Goal: Share content: Share content

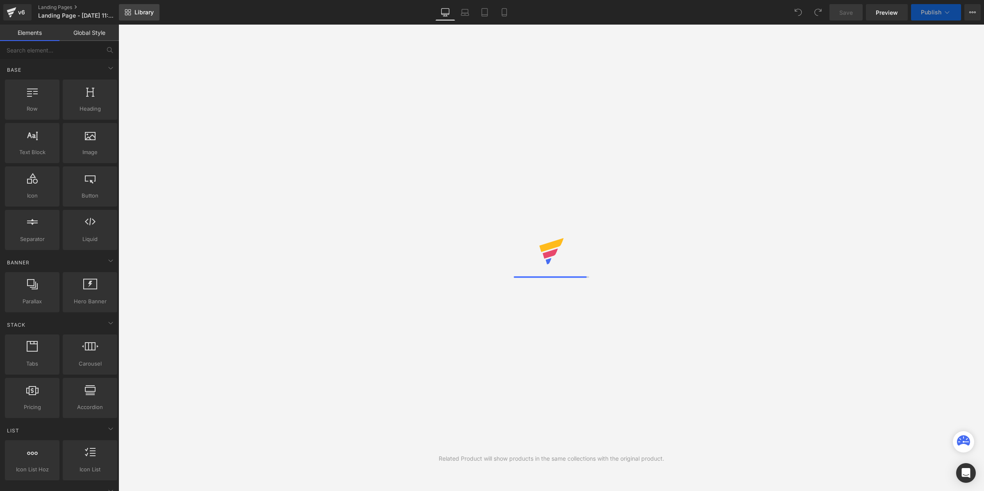
click at [146, 13] on span "Library" at bounding box center [144, 12] width 19 height 7
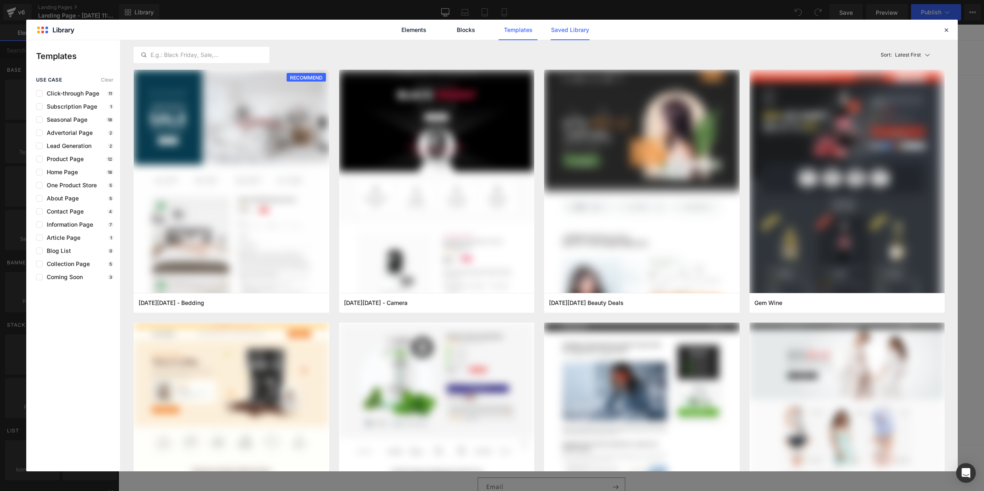
click at [581, 27] on link "Saved Library" at bounding box center [570, 30] width 39 height 21
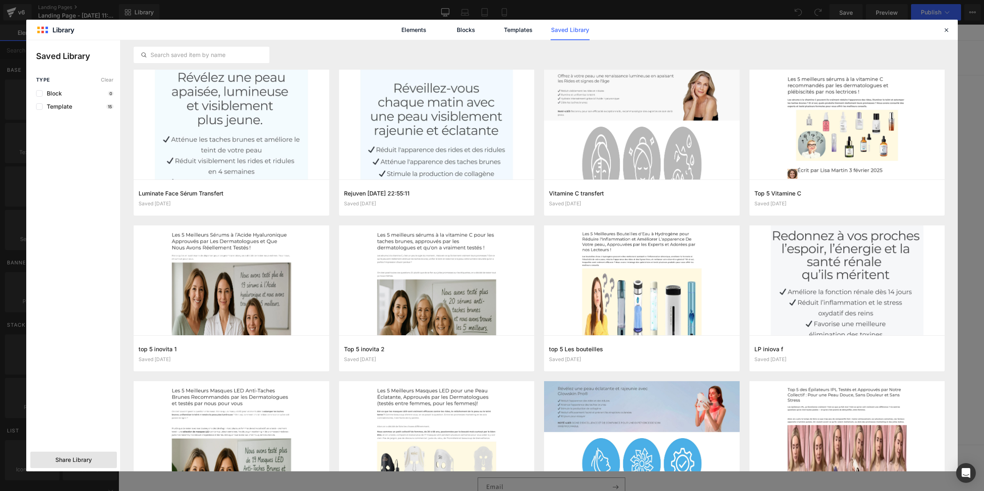
click at [80, 463] on span "Share Library" at bounding box center [73, 460] width 36 height 8
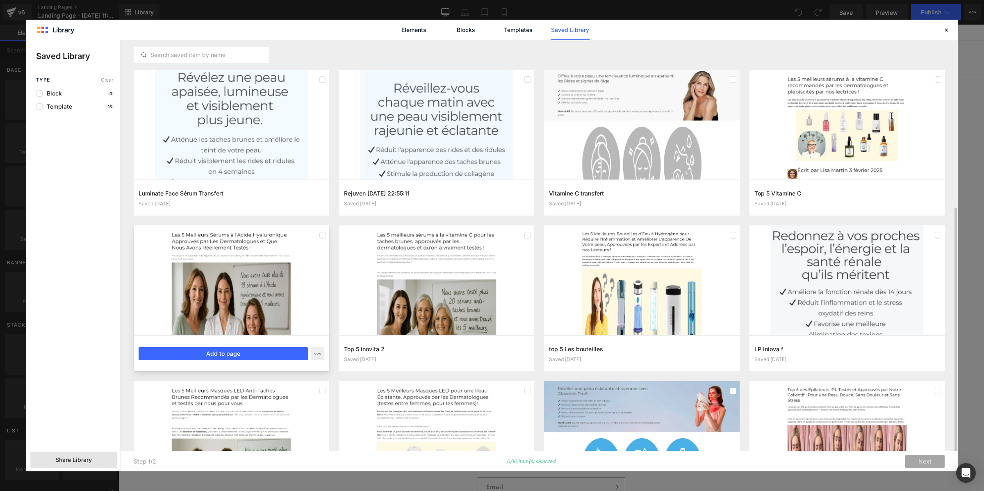
scroll to position [103, 0]
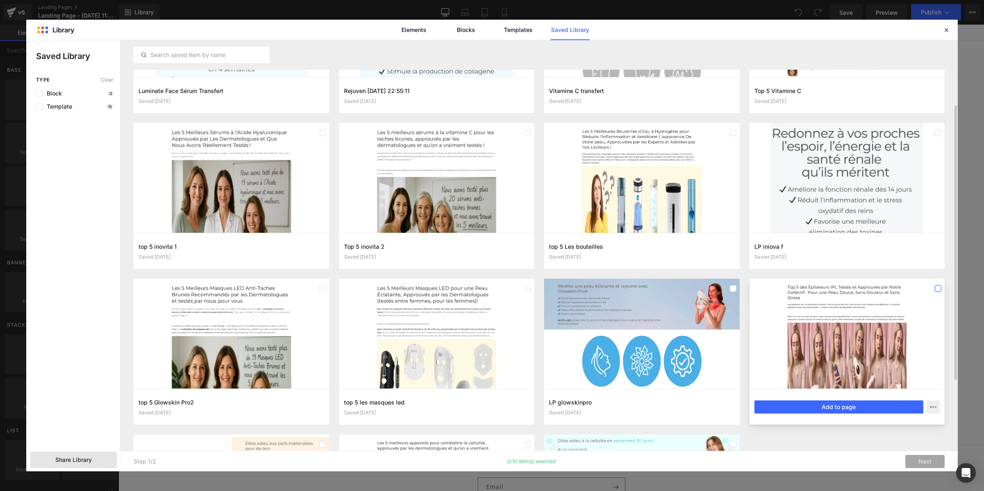
click at [935, 288] on label at bounding box center [938, 288] width 7 height 7
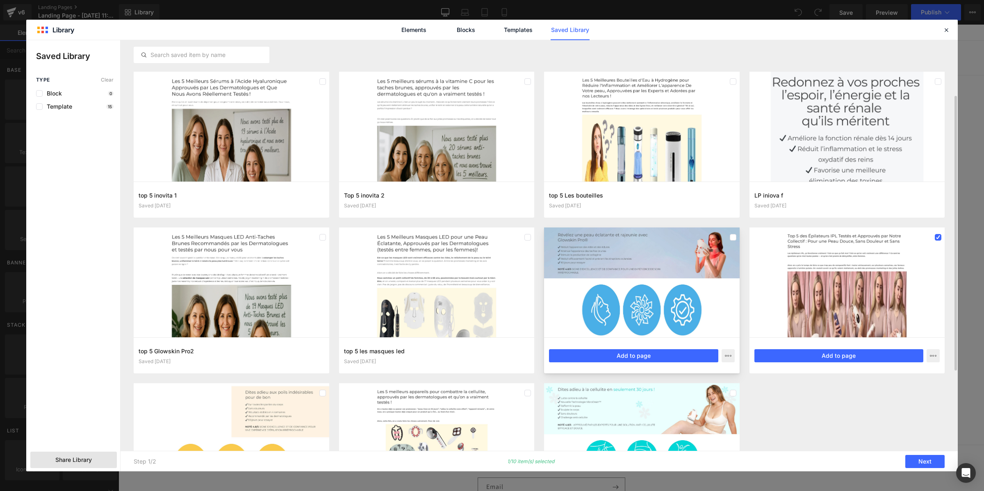
scroll to position [205, 0]
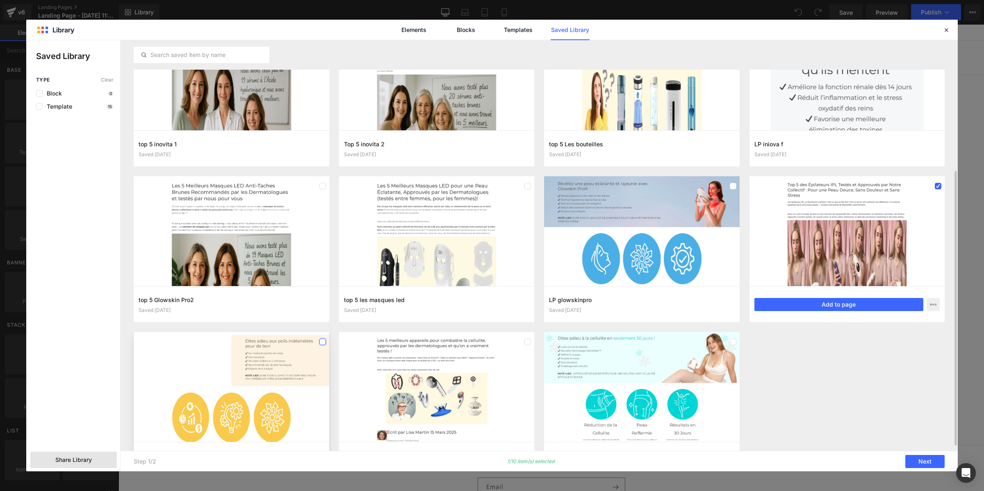
click at [323, 344] on label at bounding box center [322, 342] width 7 height 7
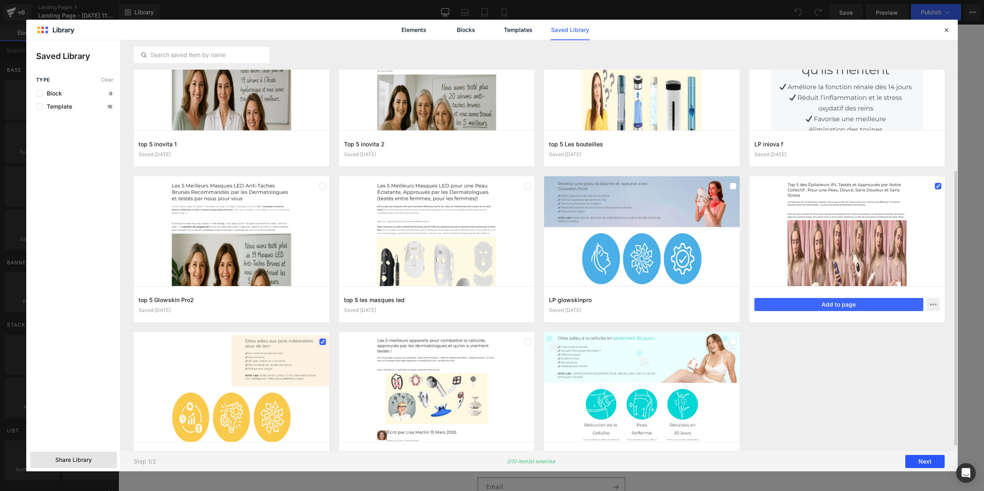
click at [922, 464] on button "Next" at bounding box center [924, 461] width 39 height 13
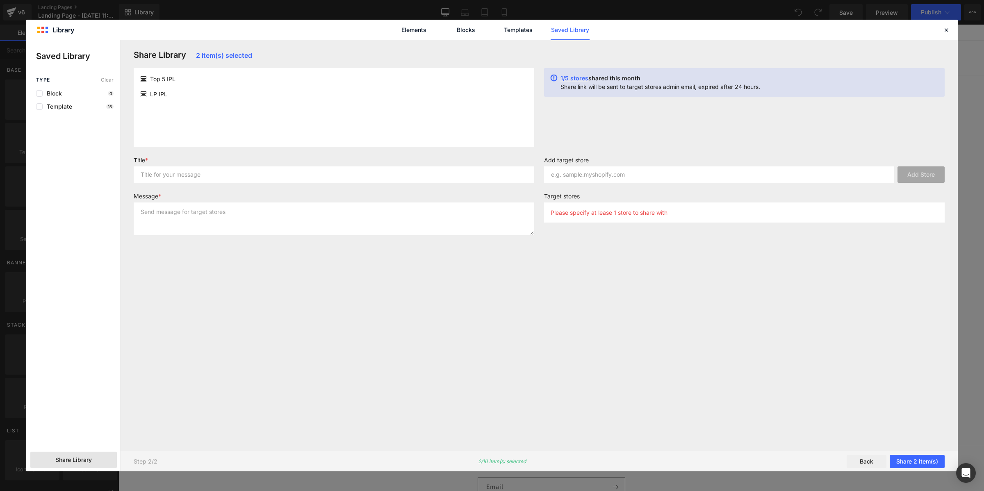
scroll to position [0, 0]
click at [586, 180] on input "text" at bounding box center [719, 174] width 350 height 16
paste input "b8pfya-cz"
type input "b8pfya-cz"
click at [921, 176] on button "Add Store" at bounding box center [921, 174] width 47 height 16
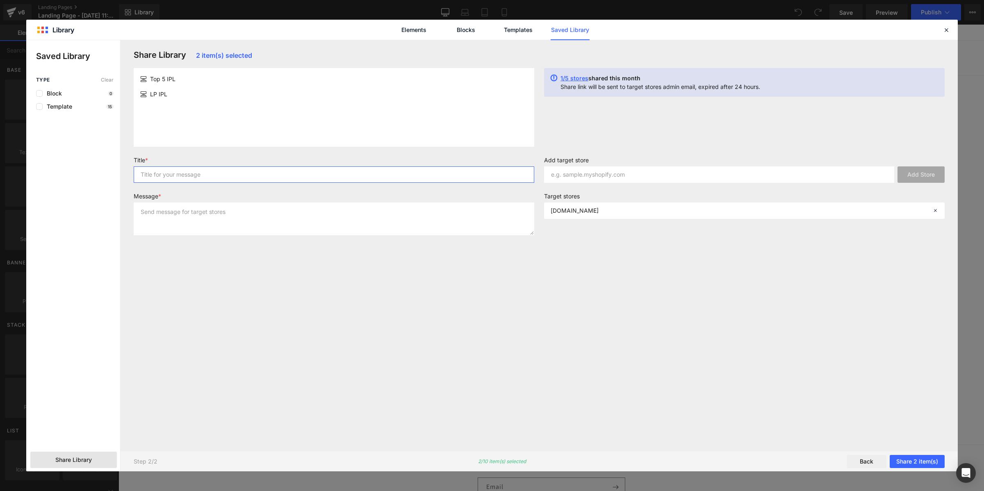
click at [470, 181] on input "text" at bounding box center [334, 174] width 401 height 16
type input "page"
click at [458, 217] on textarea at bounding box center [334, 219] width 401 height 33
type textarea "page"
click at [927, 464] on button "Share 2 item(s)" at bounding box center [917, 461] width 55 height 13
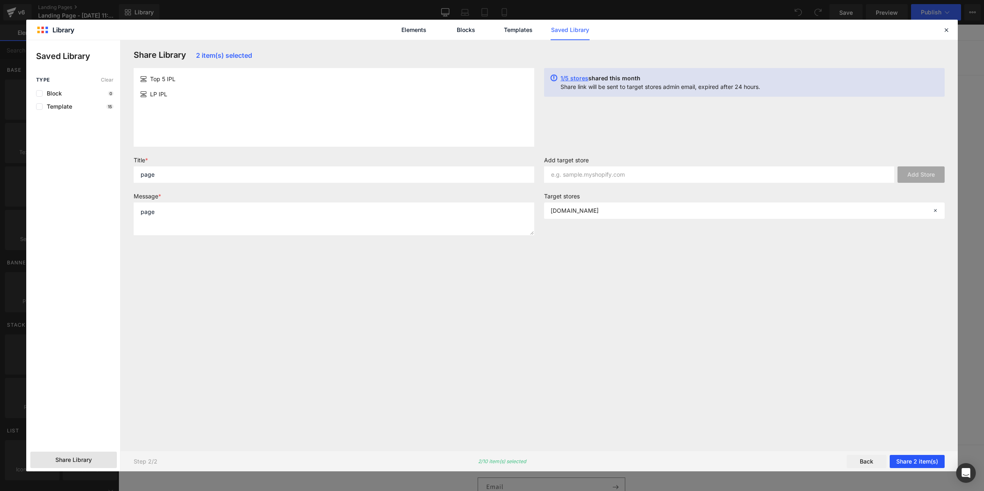
click at [907, 463] on button "Share 2 item(s)" at bounding box center [917, 461] width 55 height 13
click at [907, 462] on button "Share 2 item(s)" at bounding box center [917, 461] width 55 height 13
click at [895, 465] on button "Share 2 item(s)" at bounding box center [917, 461] width 55 height 13
